Goal: Task Accomplishment & Management: Complete application form

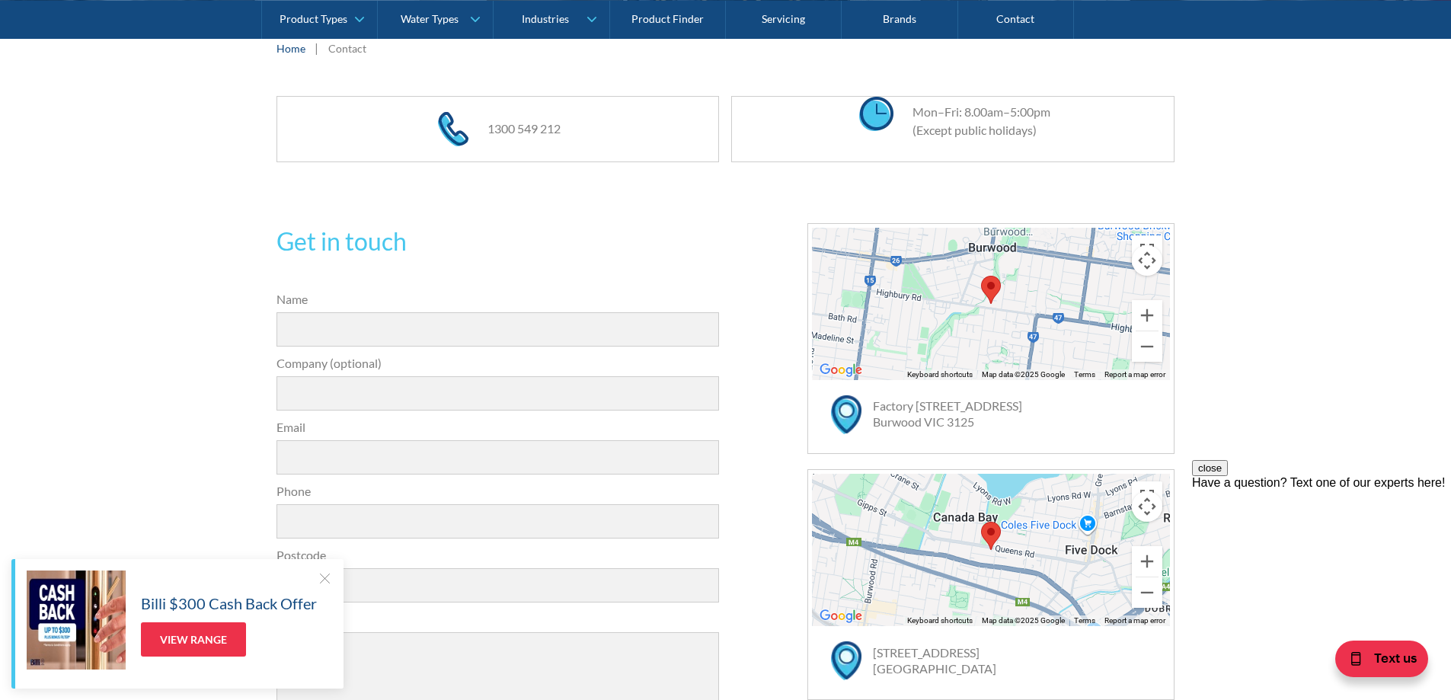
scroll to position [305, 0]
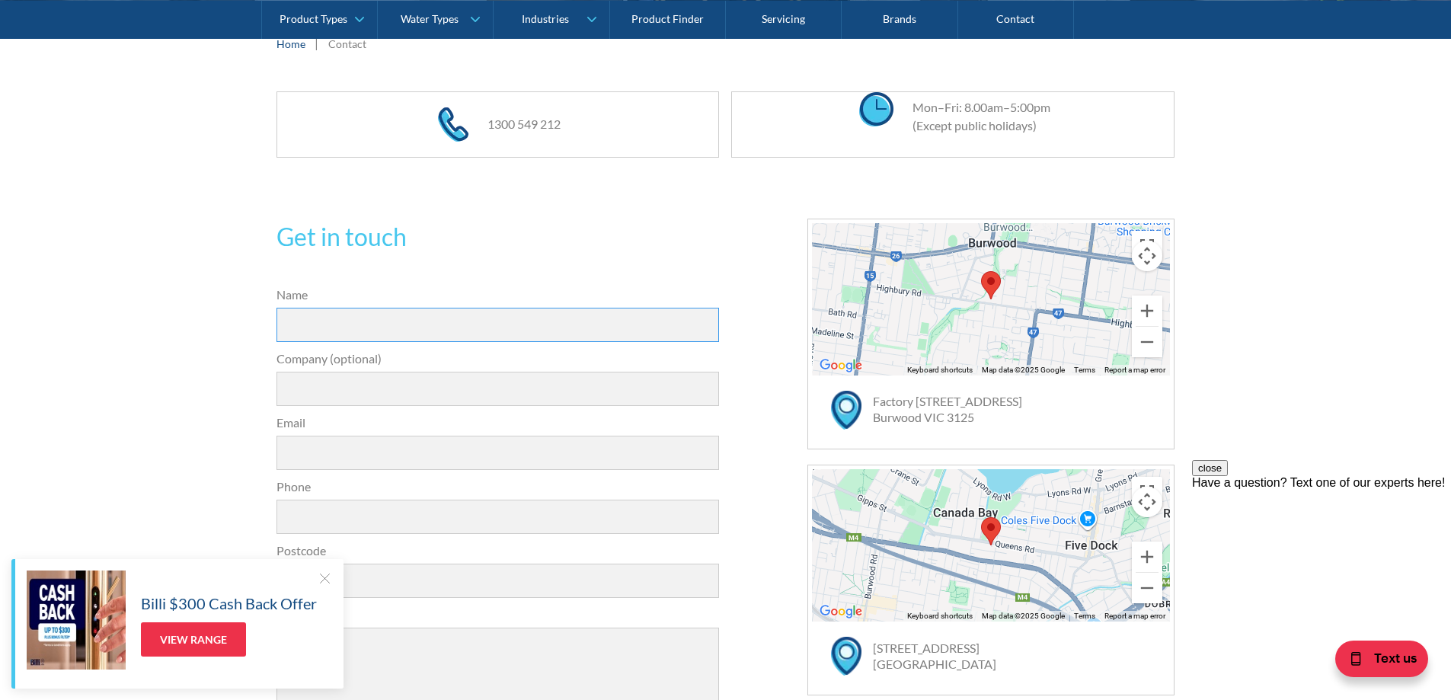
click at [405, 328] on input "Name" at bounding box center [498, 325] width 443 height 34
type input "PAULA WALLIS"
type input "paula.wallis@belleproperty.com"
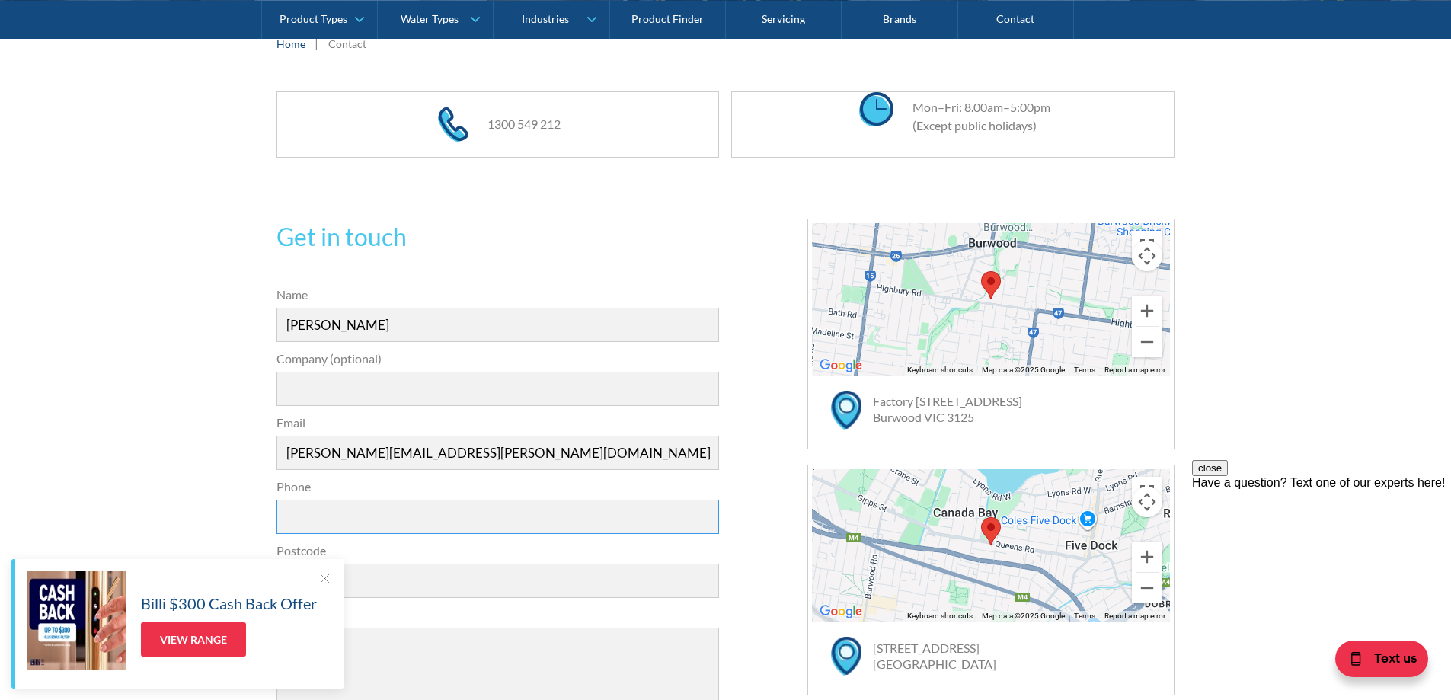
type input "0438712314"
type input "3188"
click at [350, 389] on input "Company (optional)" at bounding box center [498, 389] width 443 height 34
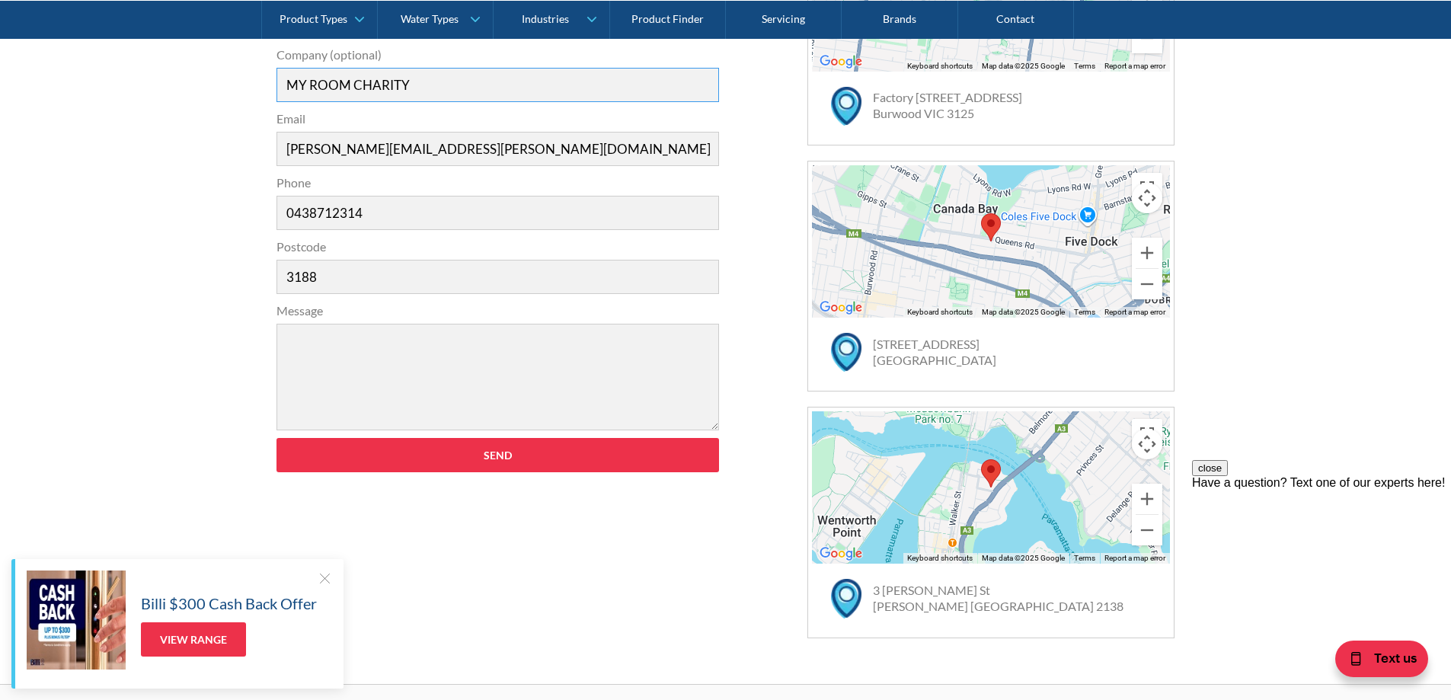
scroll to position [609, 0]
type input "MY ROOM CHARITY"
click at [362, 356] on textarea "Message" at bounding box center [498, 376] width 443 height 107
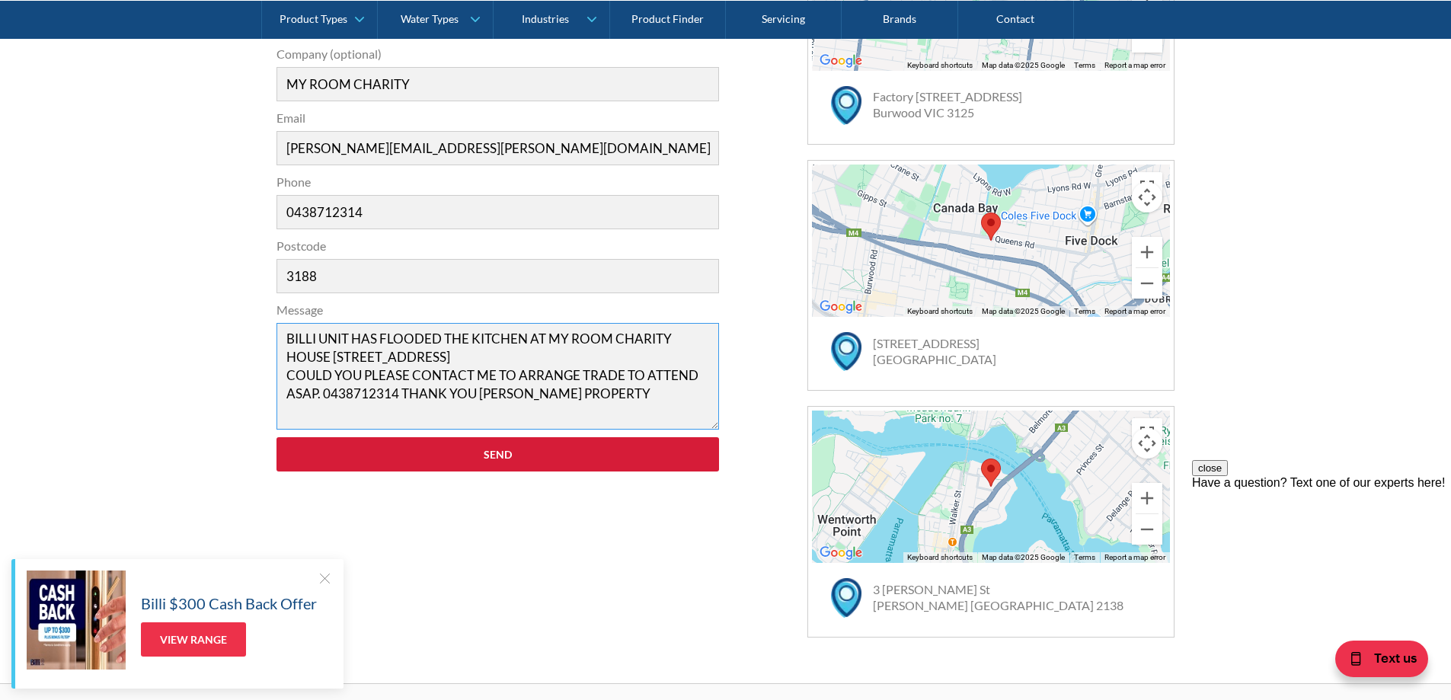
type textarea "BILLI UNIT HAS FLOODED THE KITCHEN AT MY ROOM CHARITY HOUSE 362A NEW ST BRIGHTO…"
click at [508, 452] on input "Send" at bounding box center [498, 454] width 443 height 34
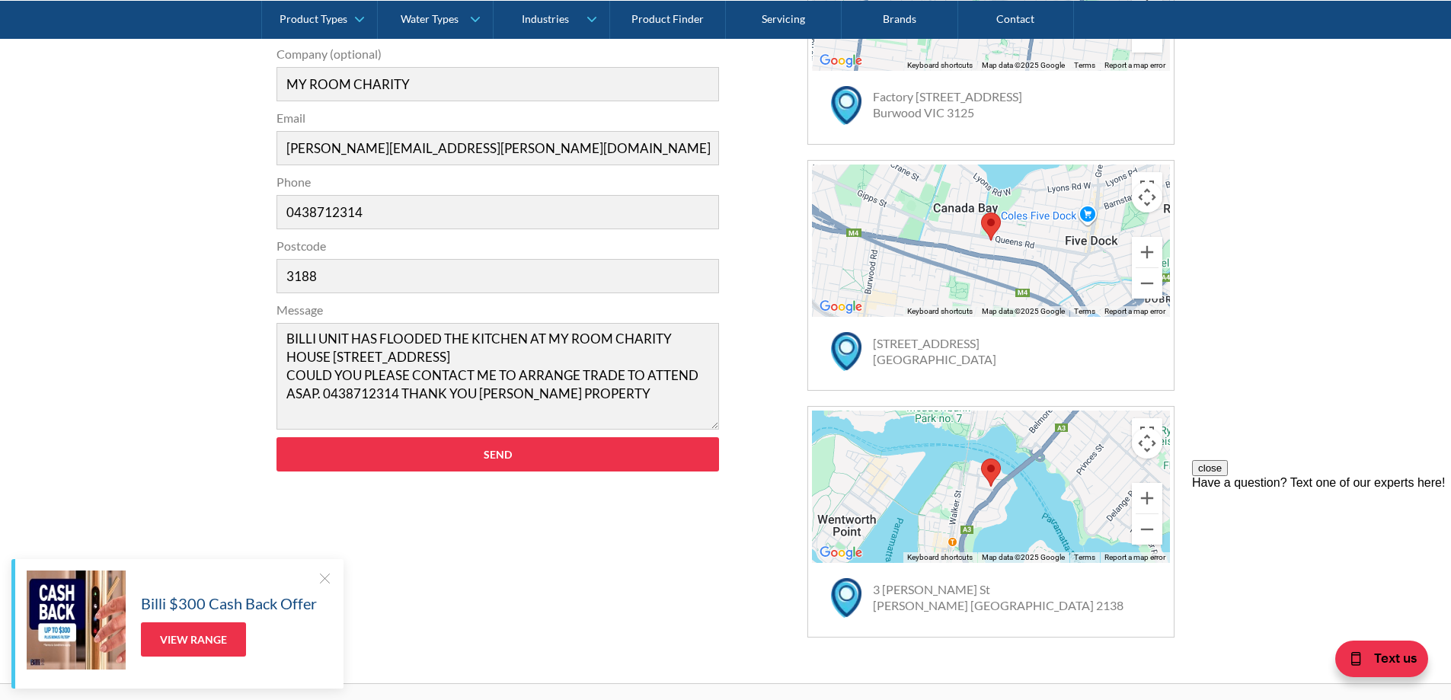
click at [322, 574] on div at bounding box center [324, 578] width 15 height 15
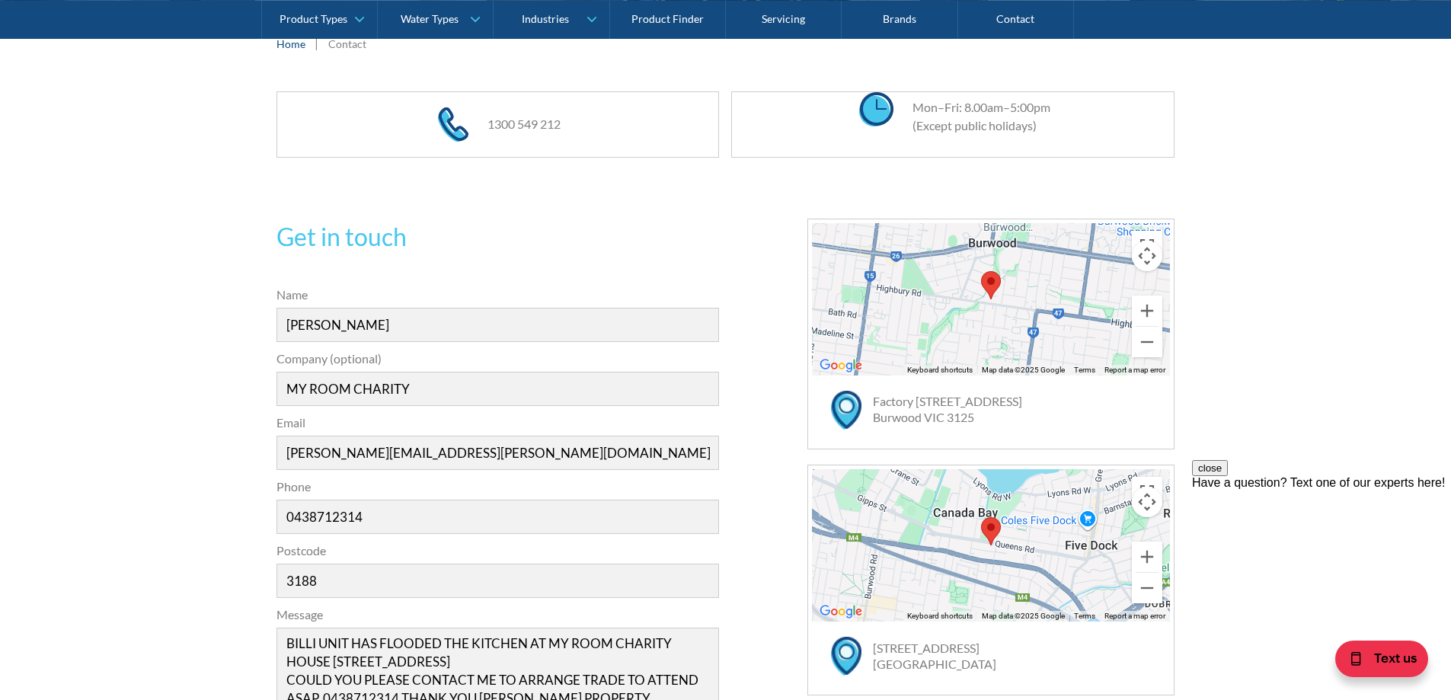
scroll to position [0, 0]
